Goal: Task Accomplishment & Management: Manage account settings

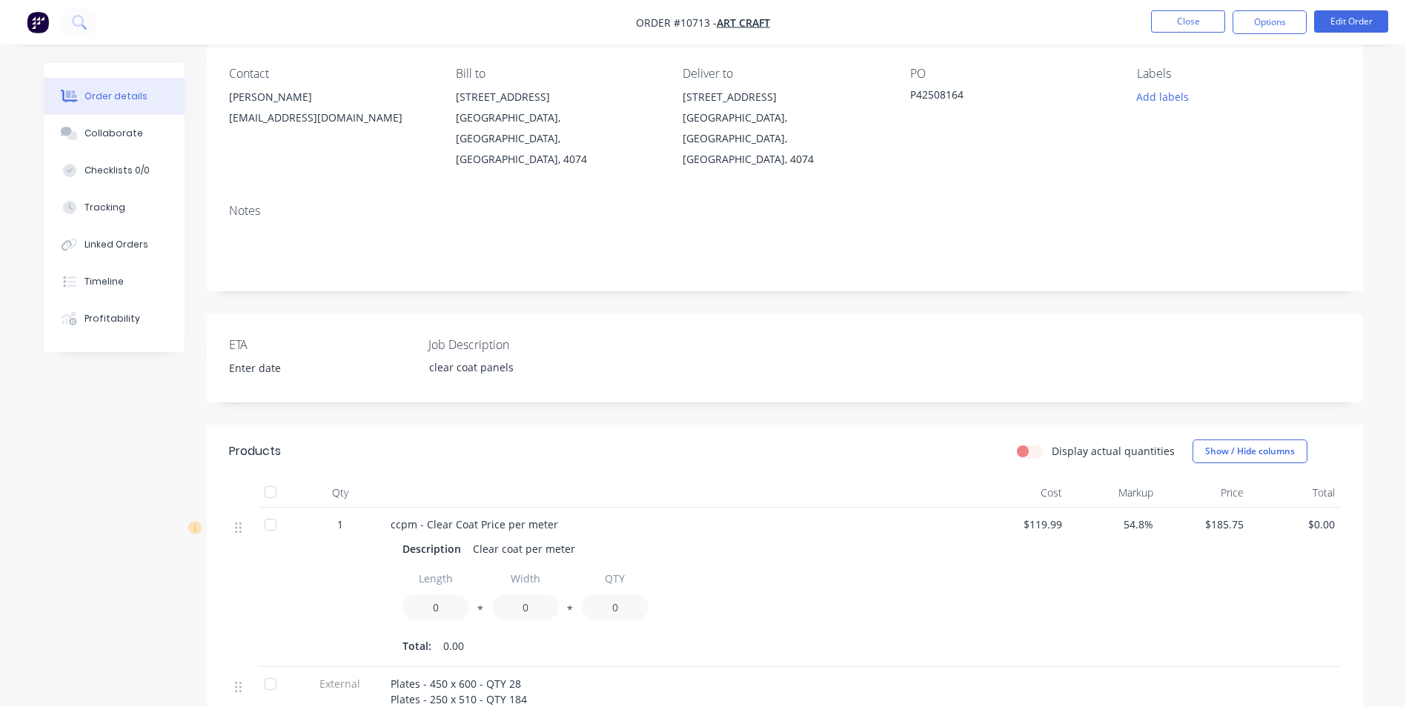
scroll to position [296, 0]
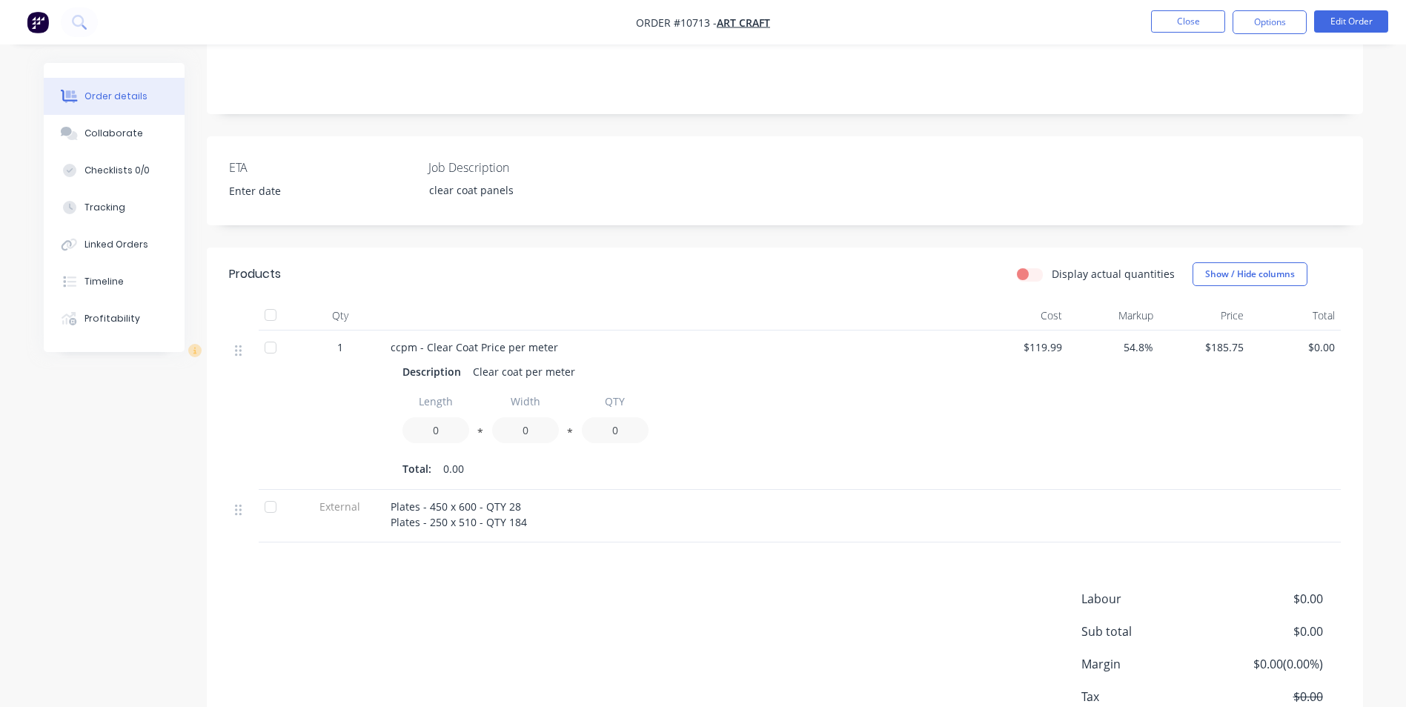
click at [511, 499] on div "Plates - 450 x 600 - QTY 28 Plates - 250 x 510 - QTY 184" at bounding box center [681, 514] width 581 height 31
click at [519, 499] on span "Plates - 450 x 600 - QTY 28 Plates - 250 x 510 - QTY 184" at bounding box center [459, 514] width 136 height 30
click at [1355, 29] on button "Edit Order" at bounding box center [1351, 21] width 74 height 22
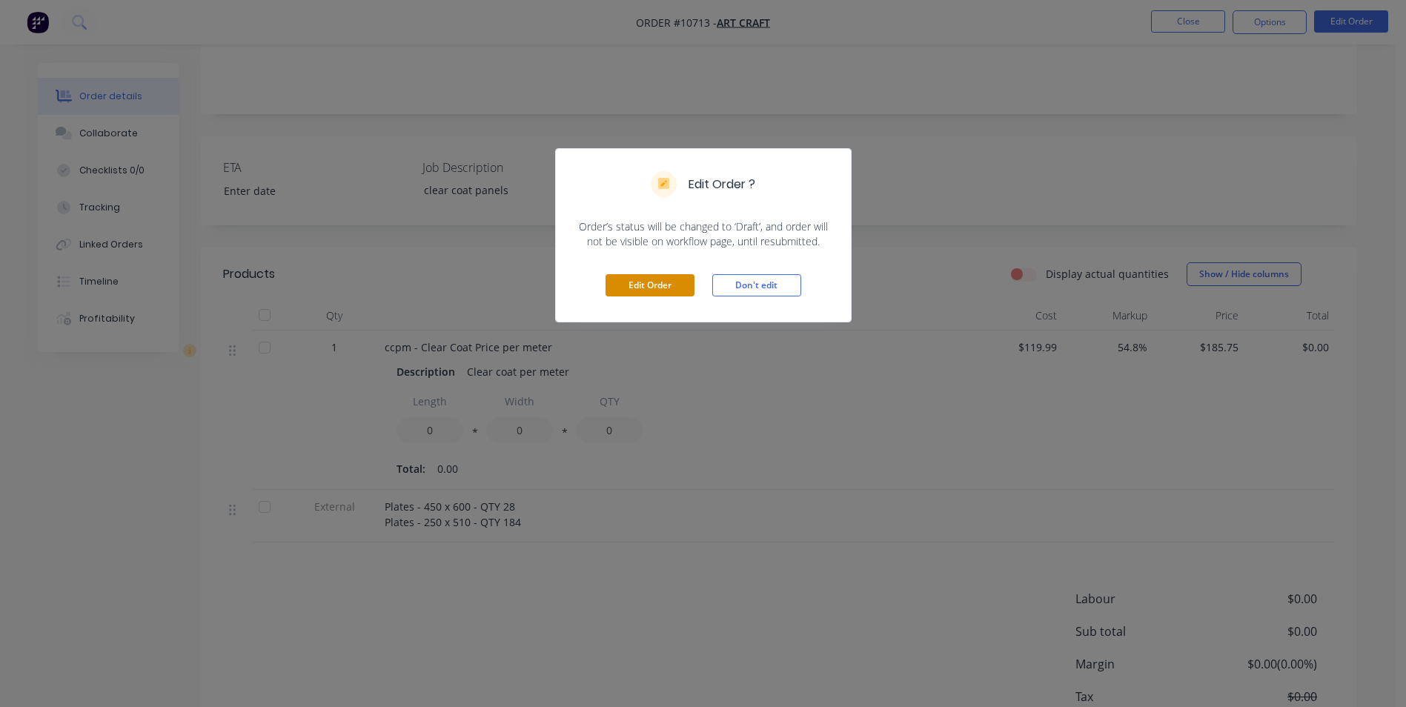
click at [620, 286] on button "Edit Order" at bounding box center [649, 285] width 89 height 22
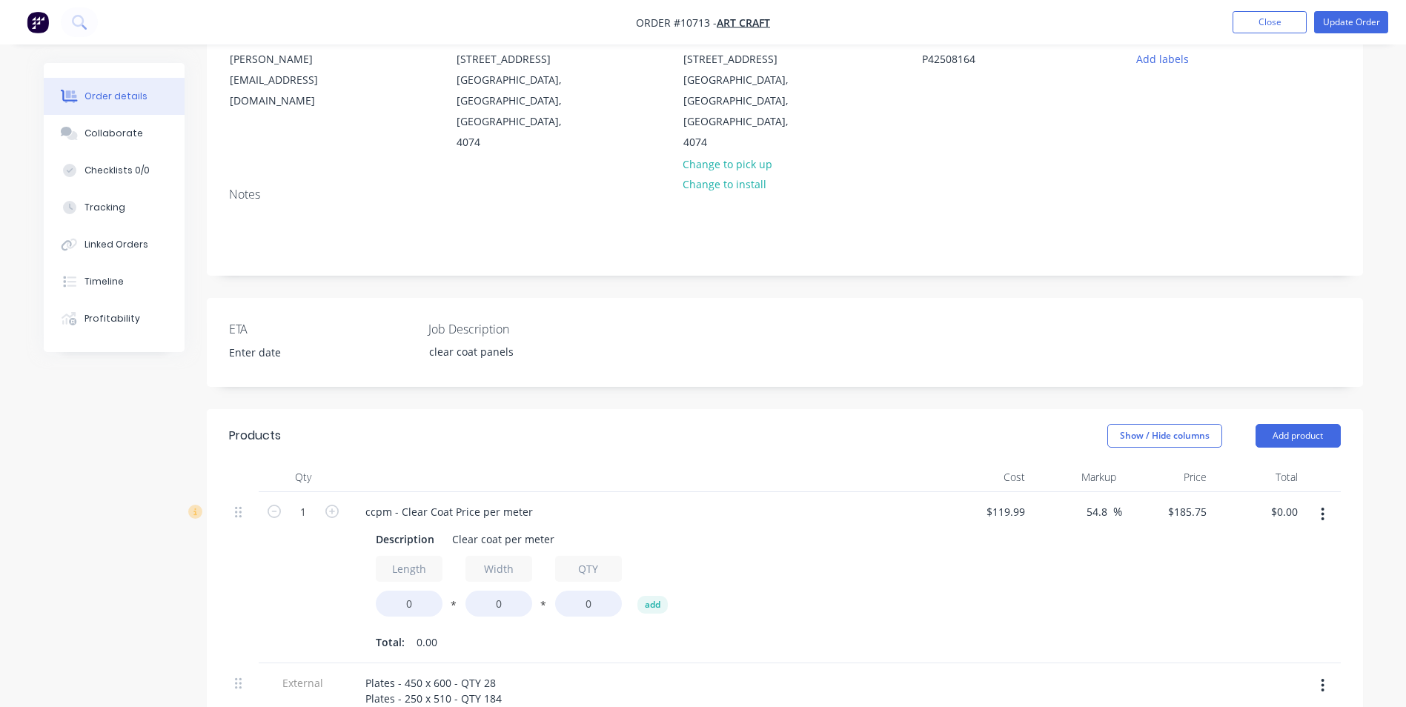
scroll to position [371, 0]
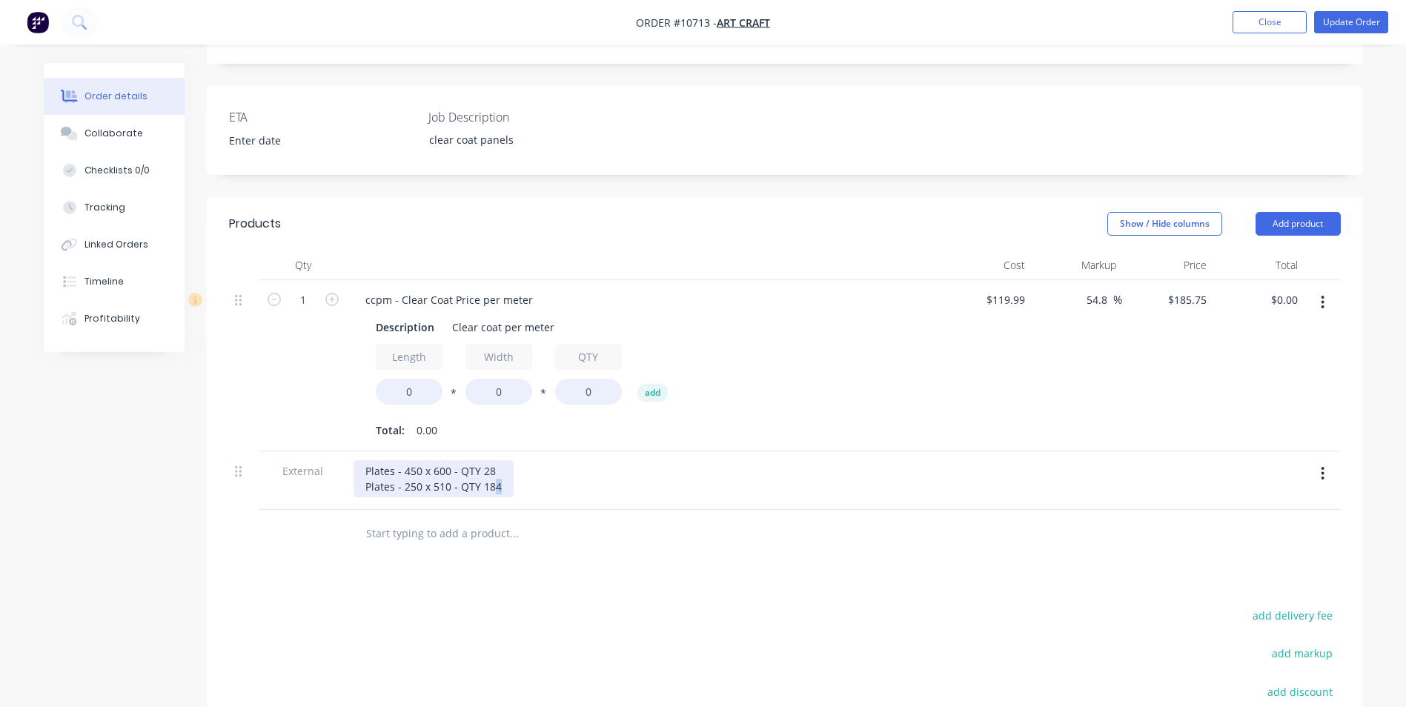
click at [496, 470] on div "Plates - 450 x 600 - QTY 28 Plates - 250 x 510 - QTY 184" at bounding box center [433, 478] width 160 height 37
drag, startPoint x: 498, startPoint y: 448, endPoint x: 487, endPoint y: 443, distance: 12.0
click at [487, 460] on div "Plates - 450 x 600 - QTY 28 Plates - 250 x 510 - QTY 182" at bounding box center [433, 478] width 160 height 37
click at [720, 559] on div "Products Show / Hide columns Add product Qty Cost Markup Price Total 1 ccpm - C…" at bounding box center [785, 555] width 1156 height 717
click at [566, 519] on input "text" at bounding box center [513, 534] width 296 height 30
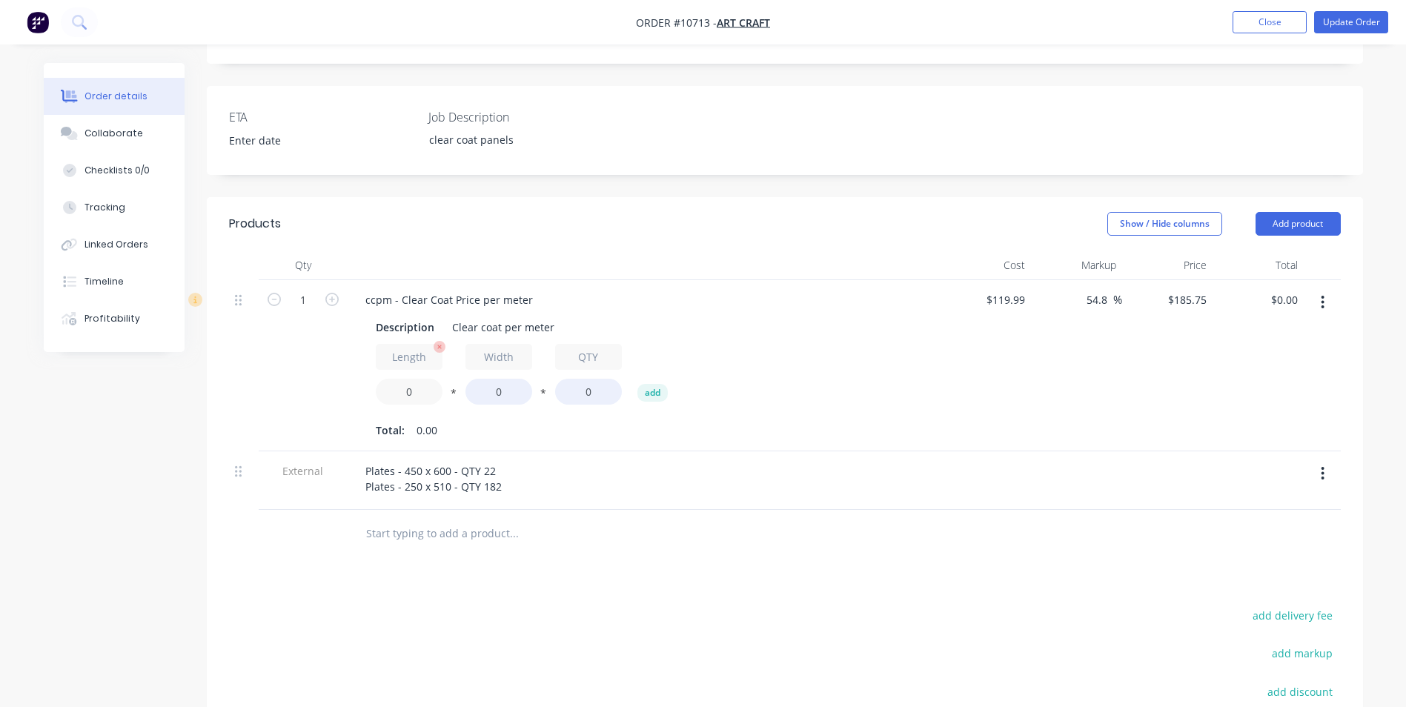
click at [416, 379] on input "0" at bounding box center [409, 392] width 67 height 26
click at [494, 465] on div "Plates - 450 x 600 - QTY 22 Plates - 250 x 510 - QTY 182" at bounding box center [433, 478] width 160 height 37
click at [605, 510] on div at bounding box center [615, 534] width 534 height 48
